Goal: Contribute content

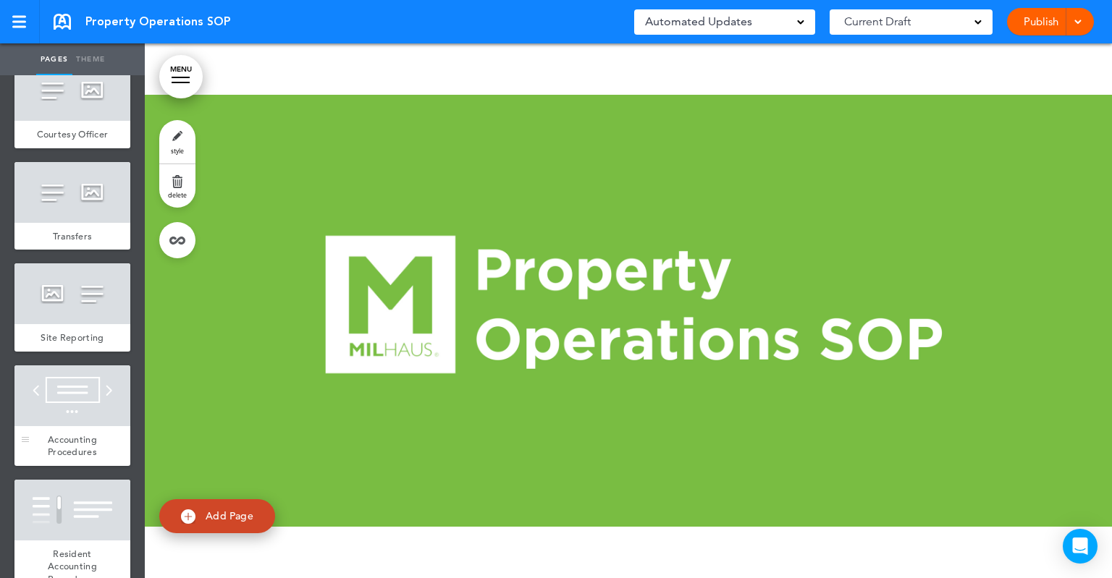
scroll to position [941, 0]
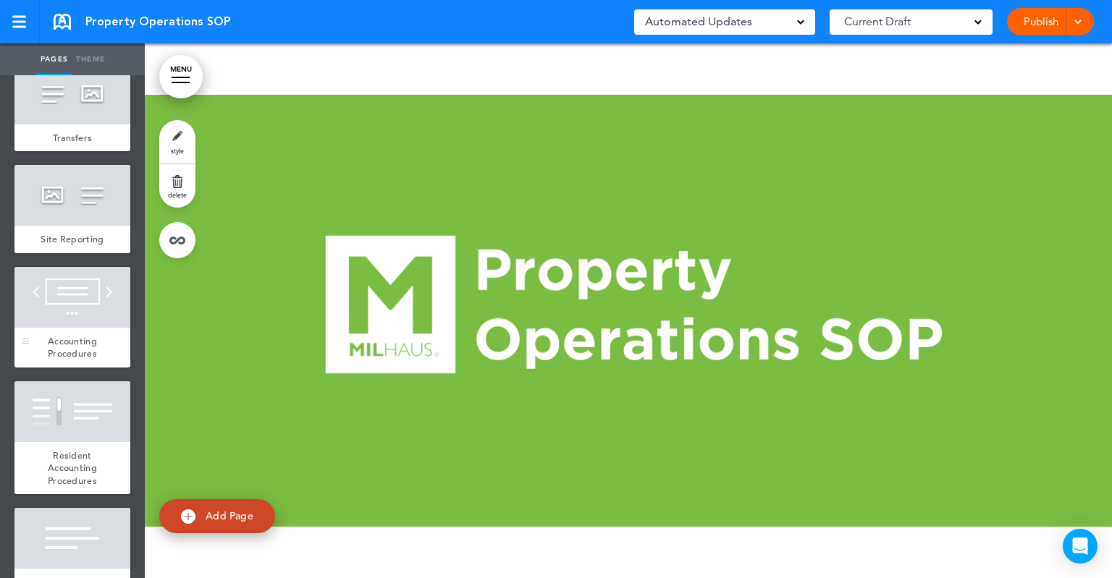
click at [82, 328] on div at bounding box center [72, 297] width 116 height 61
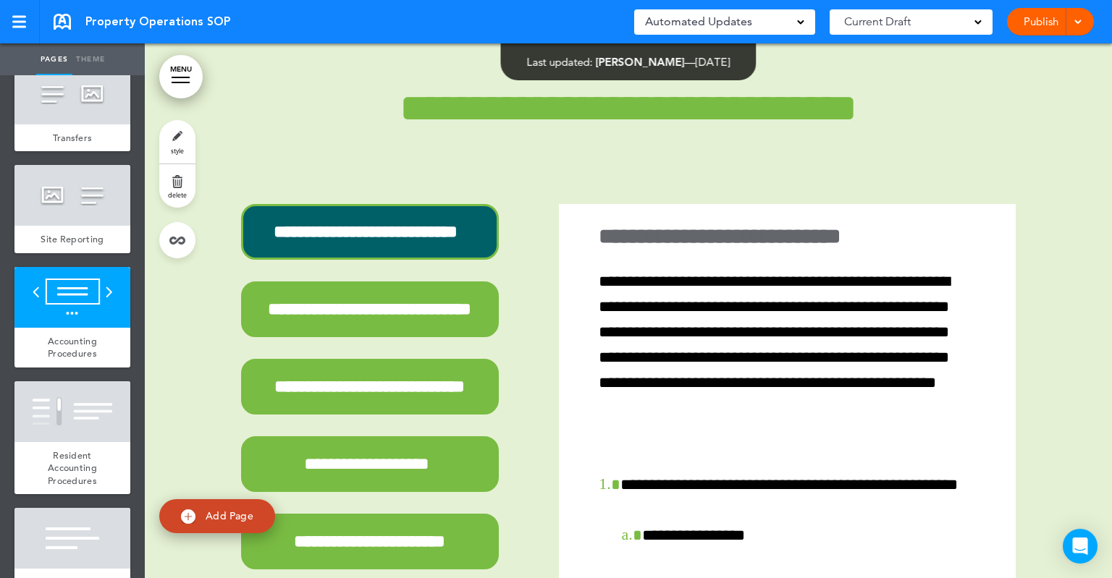
scroll to position [12462, 0]
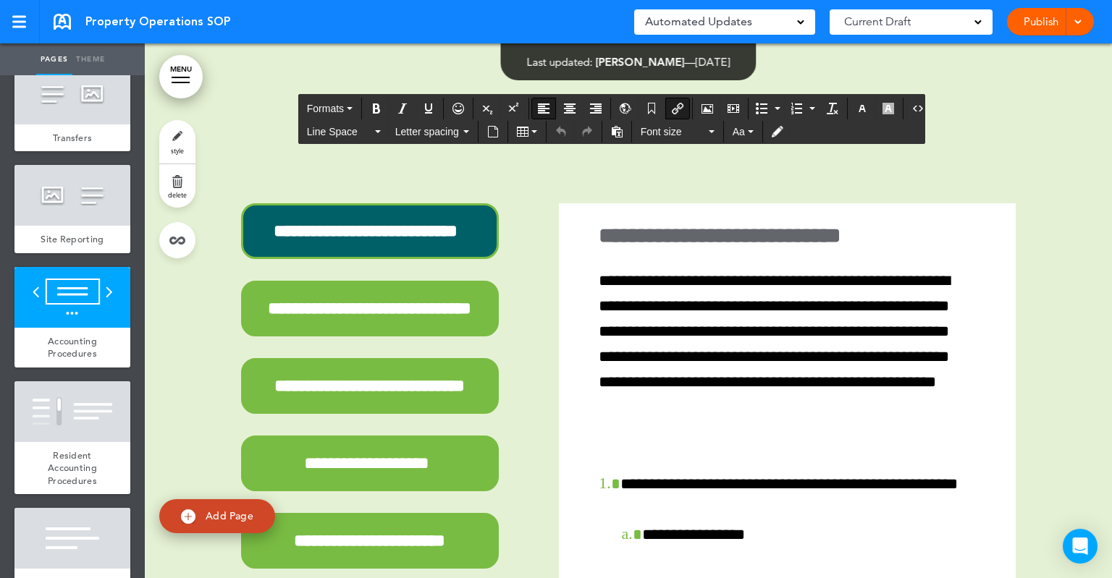
drag, startPoint x: 497, startPoint y: 313, endPoint x: 336, endPoint y: 309, distance: 160.7
click at [492, 129] on icon "Insert document" at bounding box center [493, 132] width 12 height 12
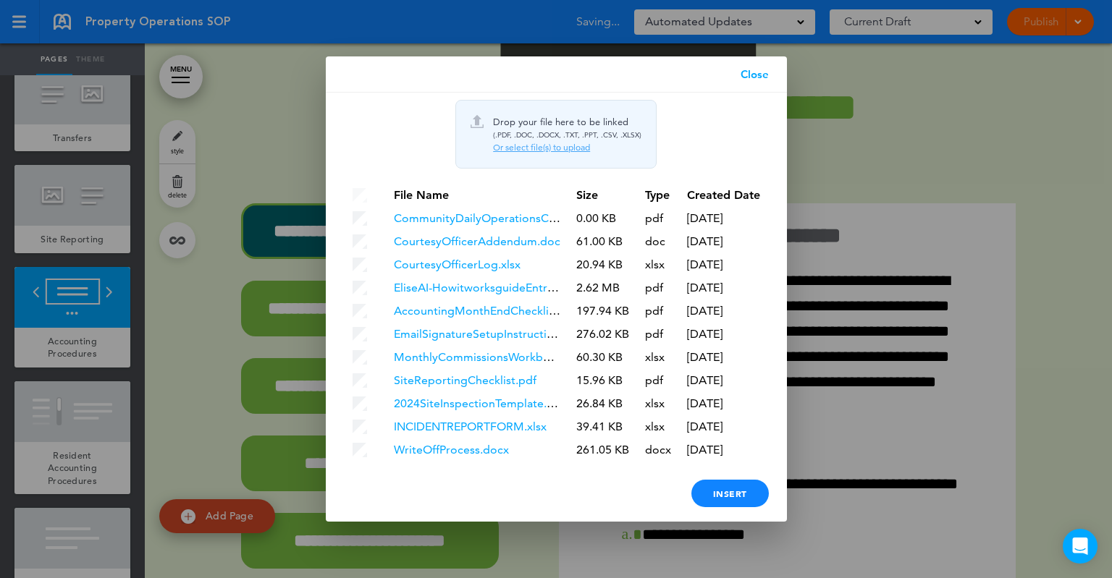
click at [516, 144] on div "Or select file(s) to upload" at bounding box center [567, 148] width 148 height 12
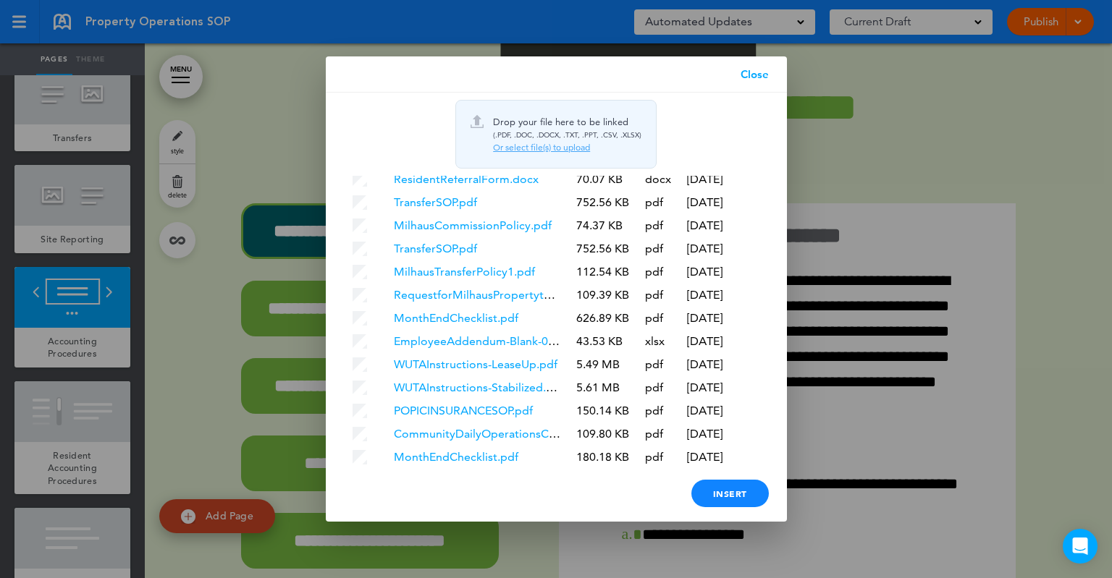
scroll to position [526, 0]
click at [733, 497] on div "Insert" at bounding box center [729, 494] width 77 height 28
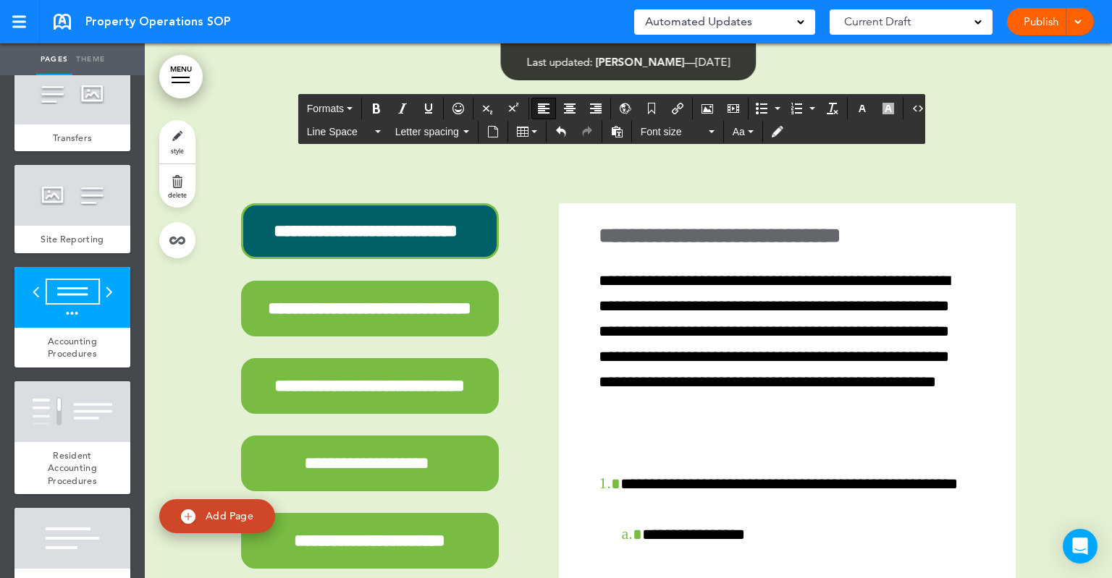
click at [1025, 24] on div "Publish Publish Preview Draft" at bounding box center [1050, 22] width 87 height 28
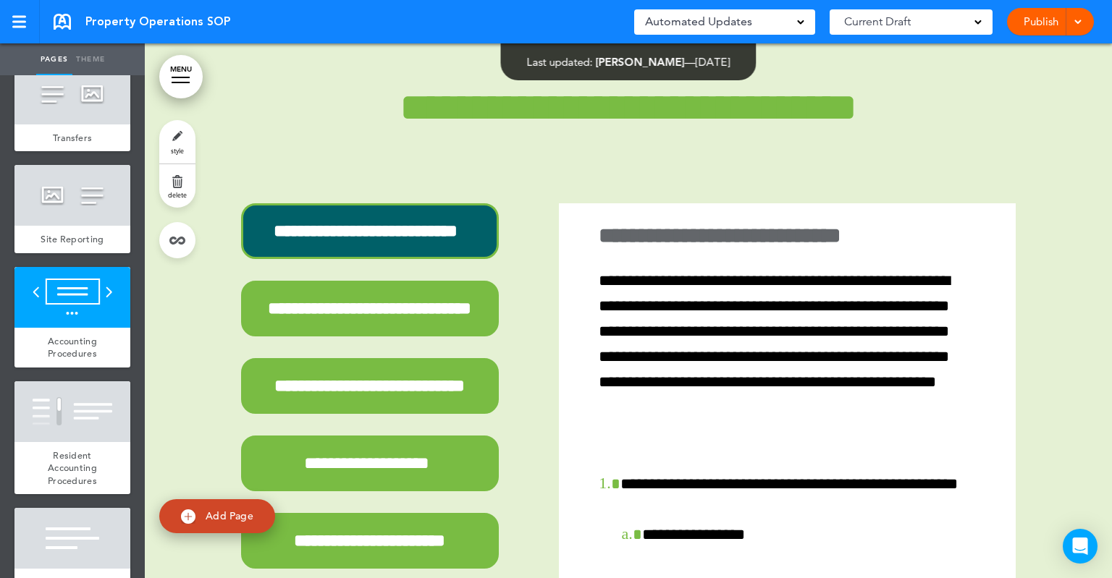
click at [1078, 17] on span at bounding box center [1077, 20] width 9 height 9
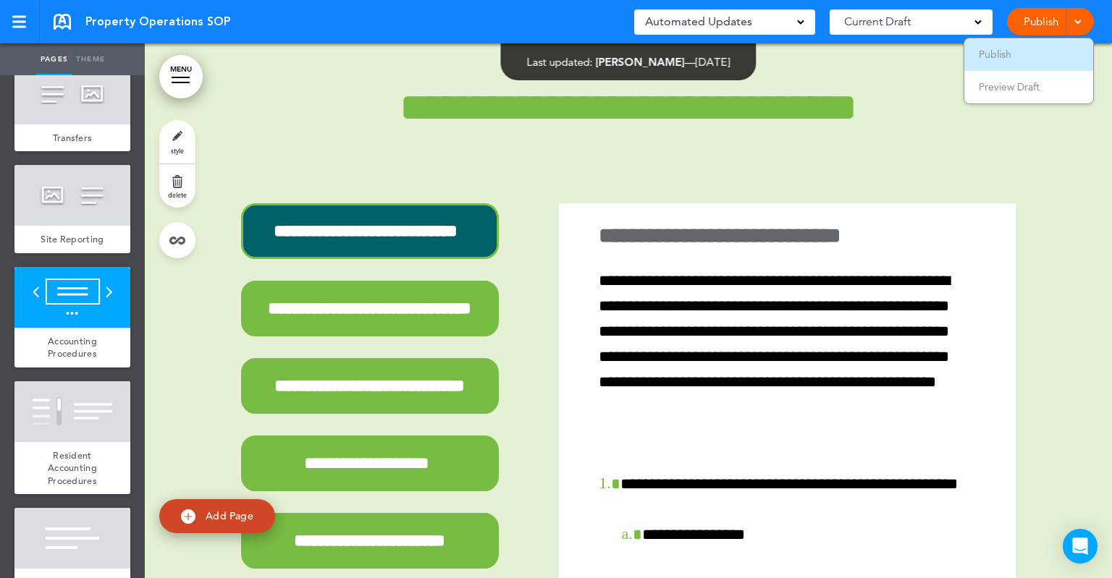
click at [1000, 46] on li "Publish" at bounding box center [1028, 54] width 129 height 33
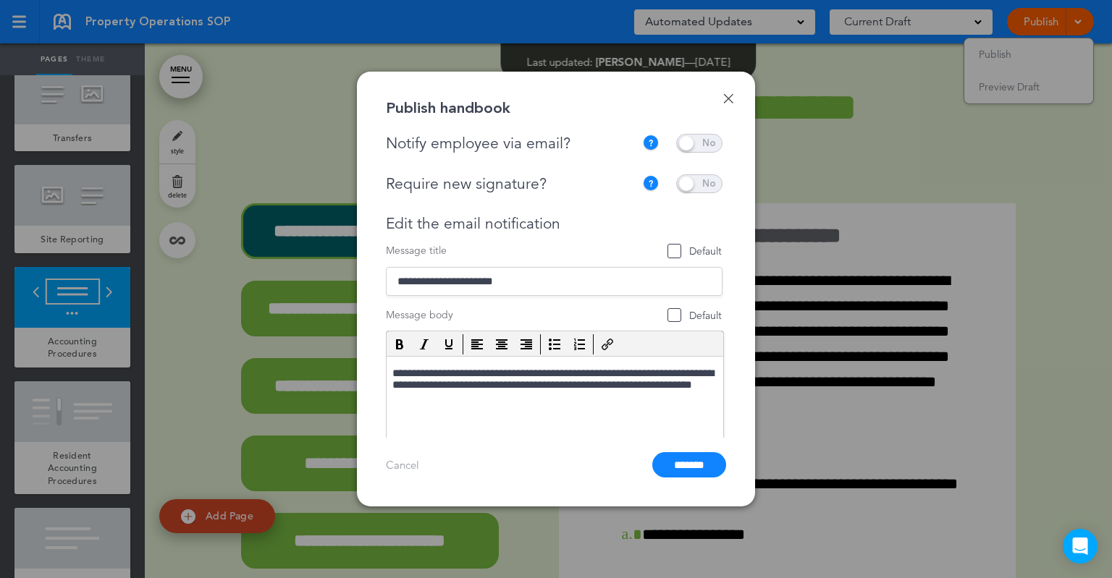
click at [693, 147] on span at bounding box center [699, 143] width 46 height 19
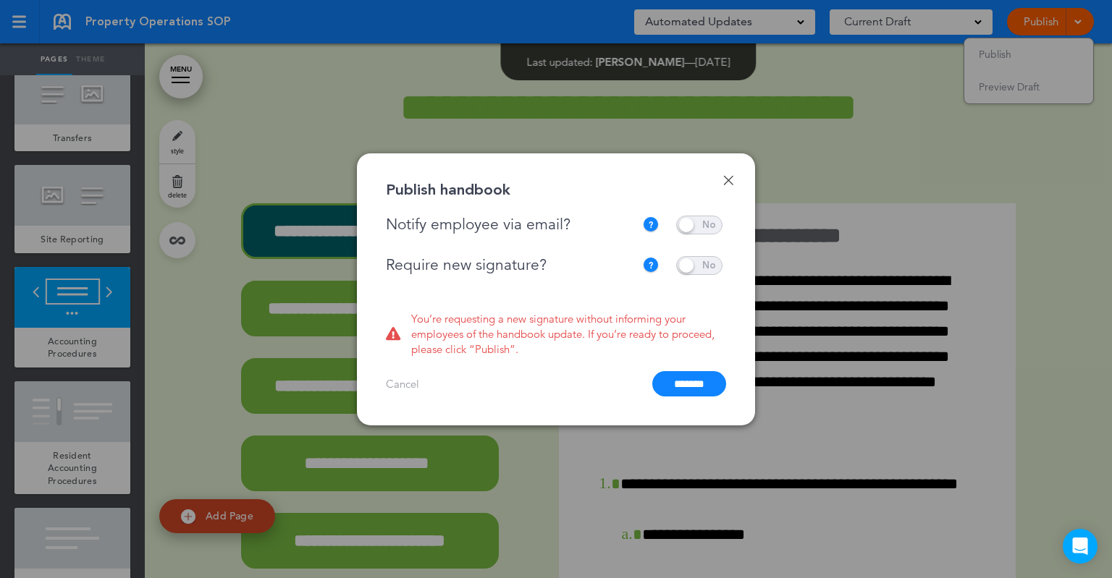
click at [685, 263] on span at bounding box center [699, 265] width 46 height 19
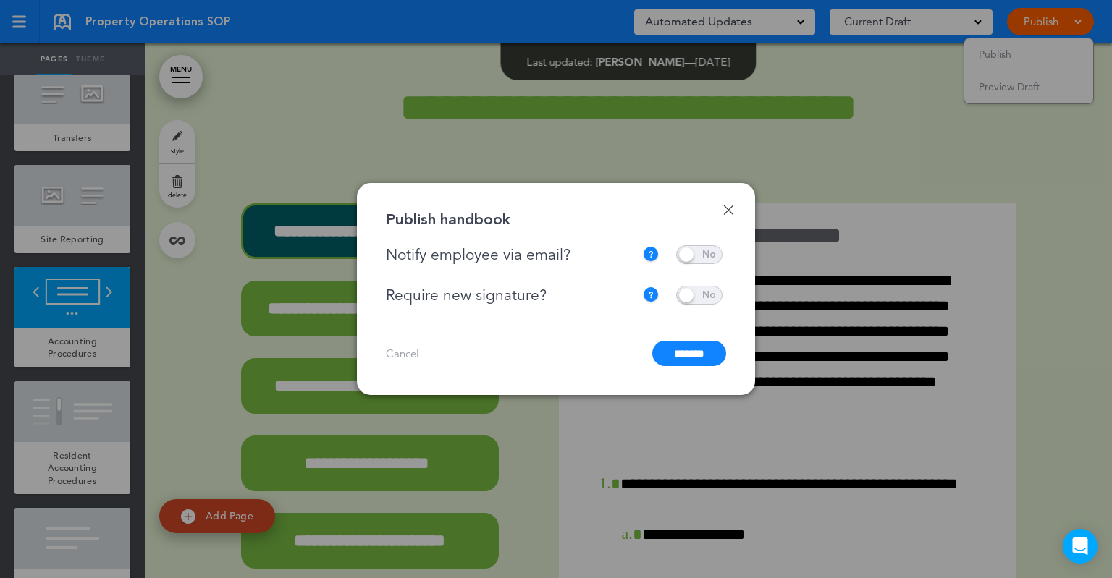
click at [689, 359] on input "*******" at bounding box center [689, 353] width 74 height 25
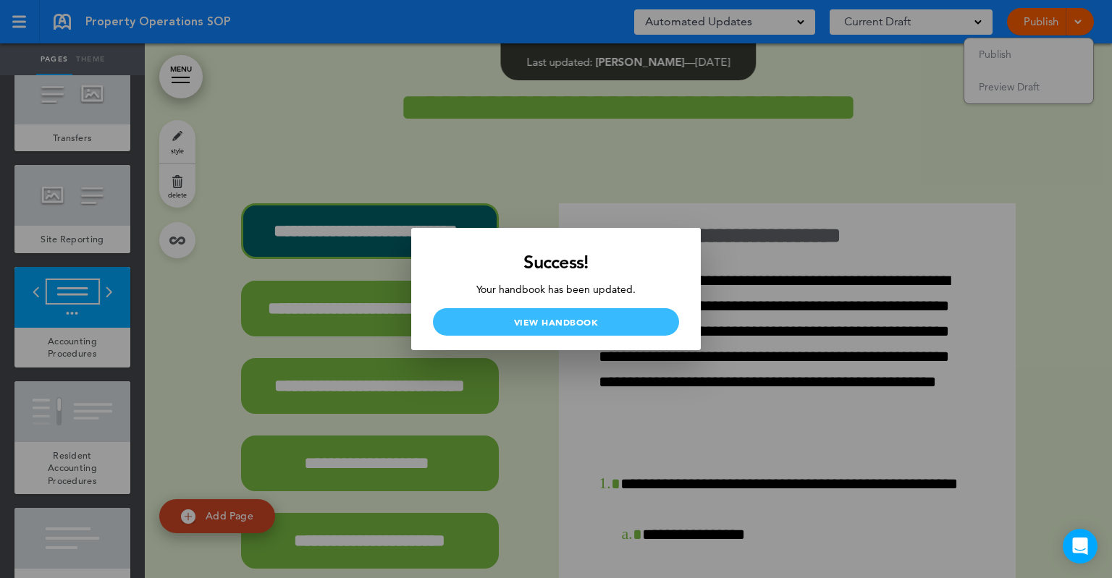
click at [568, 322] on link "View Handbook" at bounding box center [556, 322] width 246 height 28
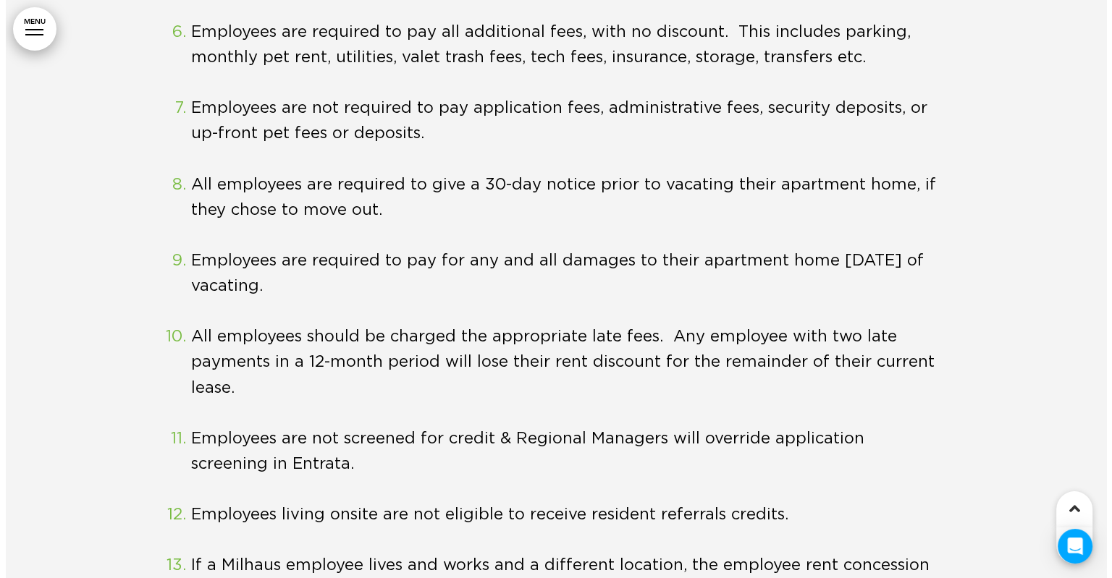
scroll to position [4488, 0]
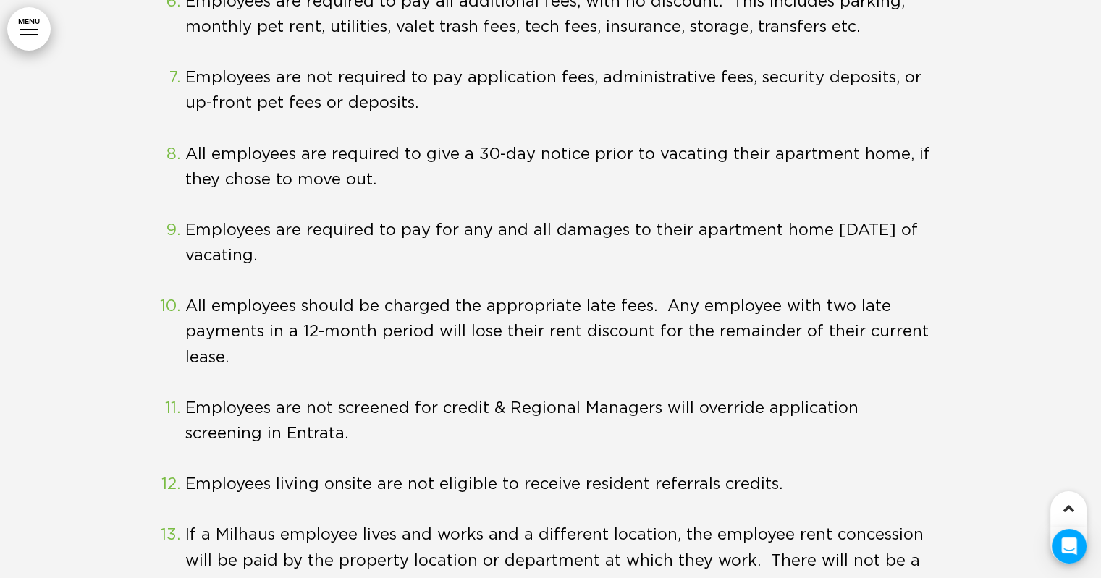
click at [18, 37] on link "MENU" at bounding box center [28, 28] width 43 height 43
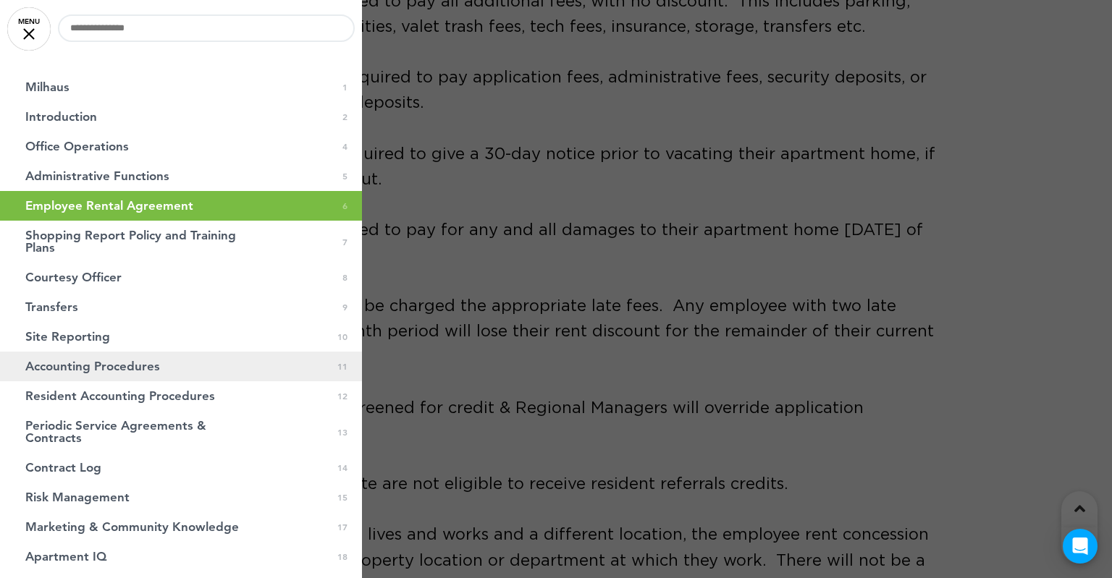
click at [127, 374] on link "Accounting Procedures 0 11" at bounding box center [181, 367] width 362 height 30
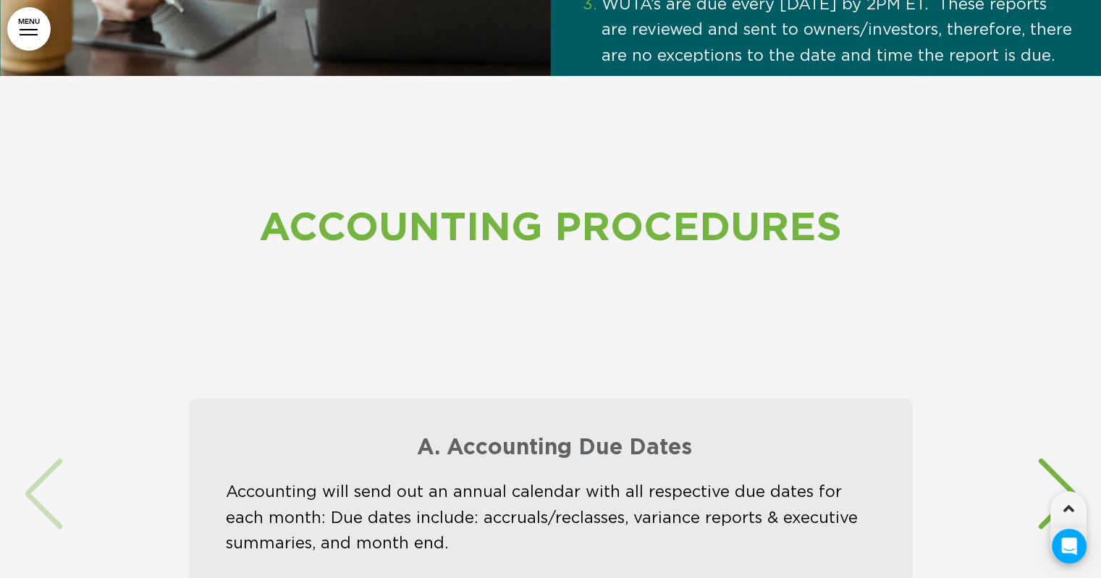
scroll to position [12204, 0]
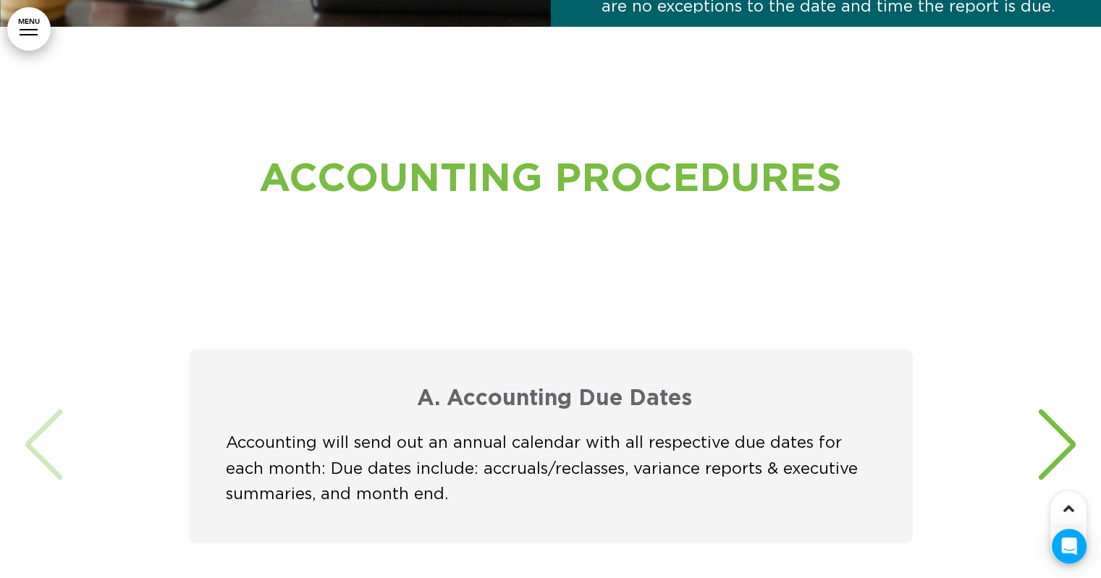
click at [1060, 413] on div "Next slide" at bounding box center [1057, 445] width 44 height 72
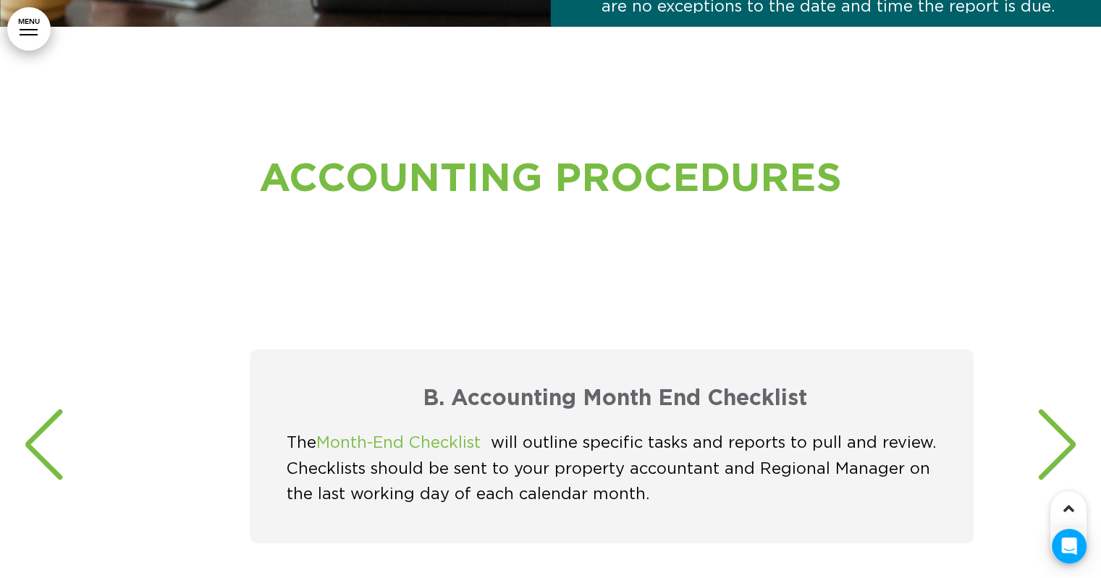
scroll to position [0, 1079]
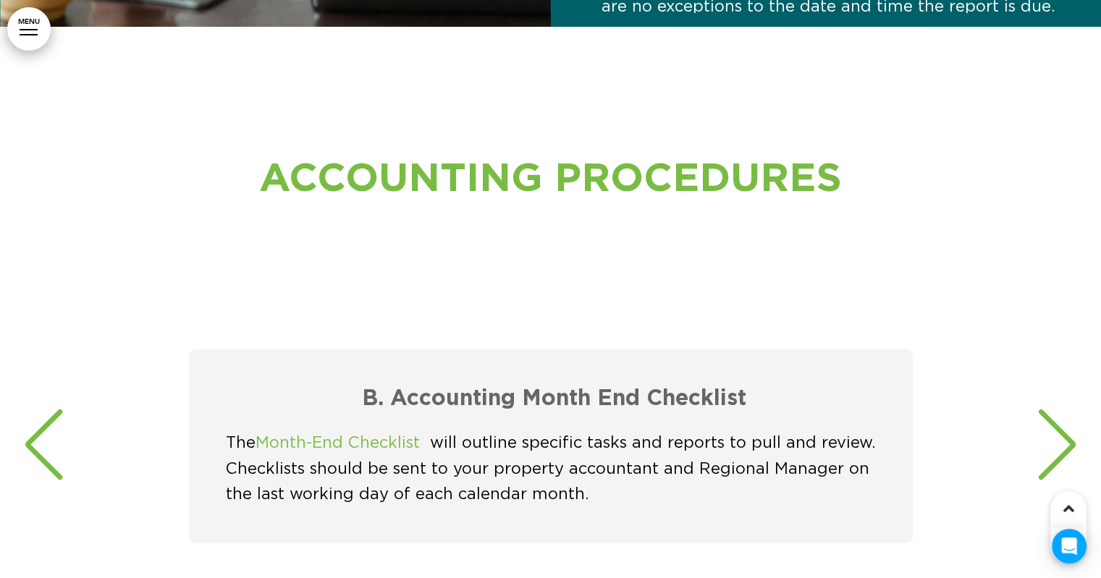
click at [354, 434] on link "Month-End Checklist" at bounding box center [338, 442] width 164 height 17
